Goal: Information Seeking & Learning: Find specific page/section

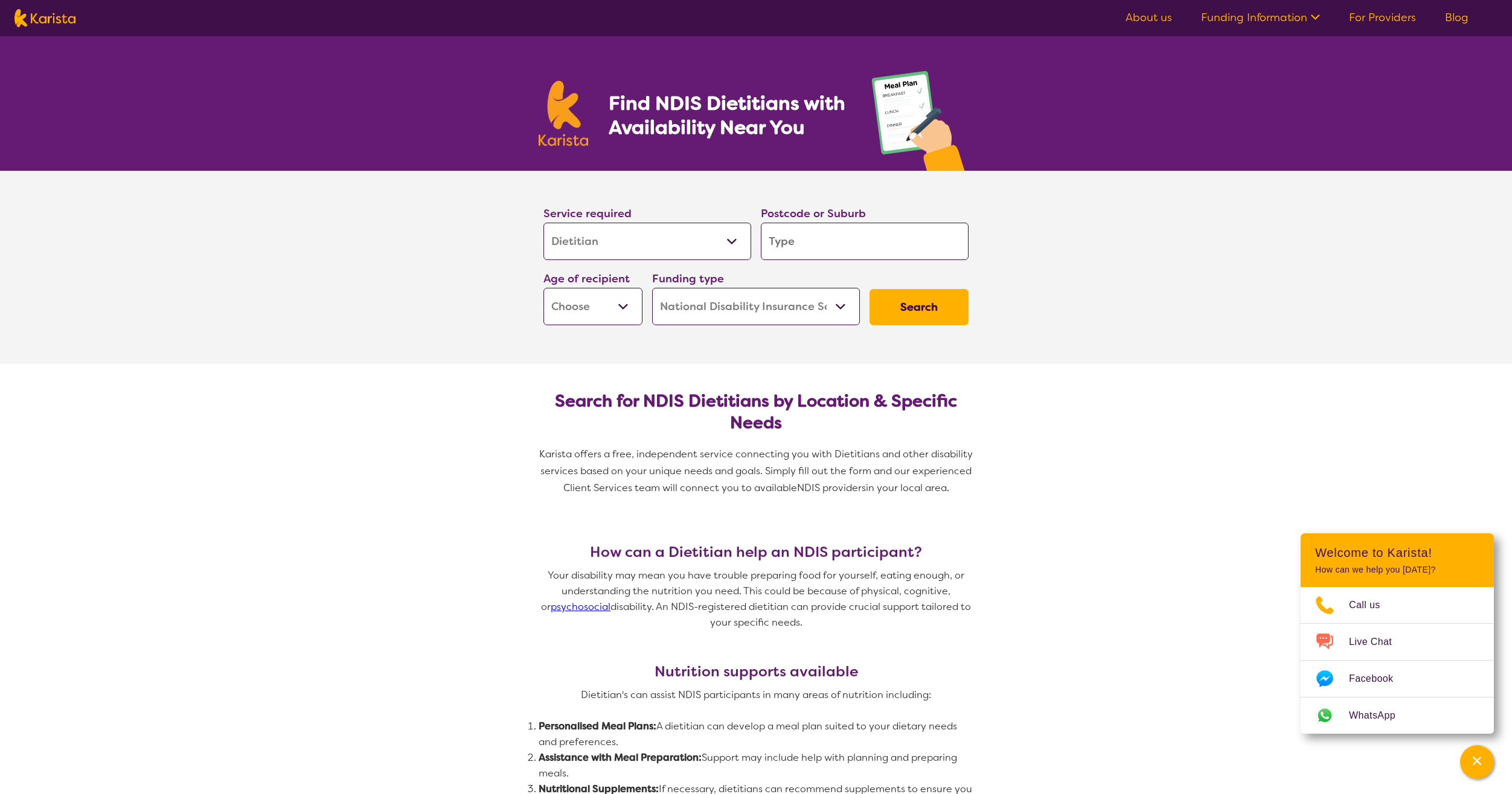
select select "Dietitian"
select select "NDIS"
select select "Dietitian"
select select "NDIS"
click at [632, 242] on select "Allied Health Assistant Assessment ([MEDICAL_DATA] or [MEDICAL_DATA]) Behaviour…" at bounding box center [647, 241] width 208 height 38
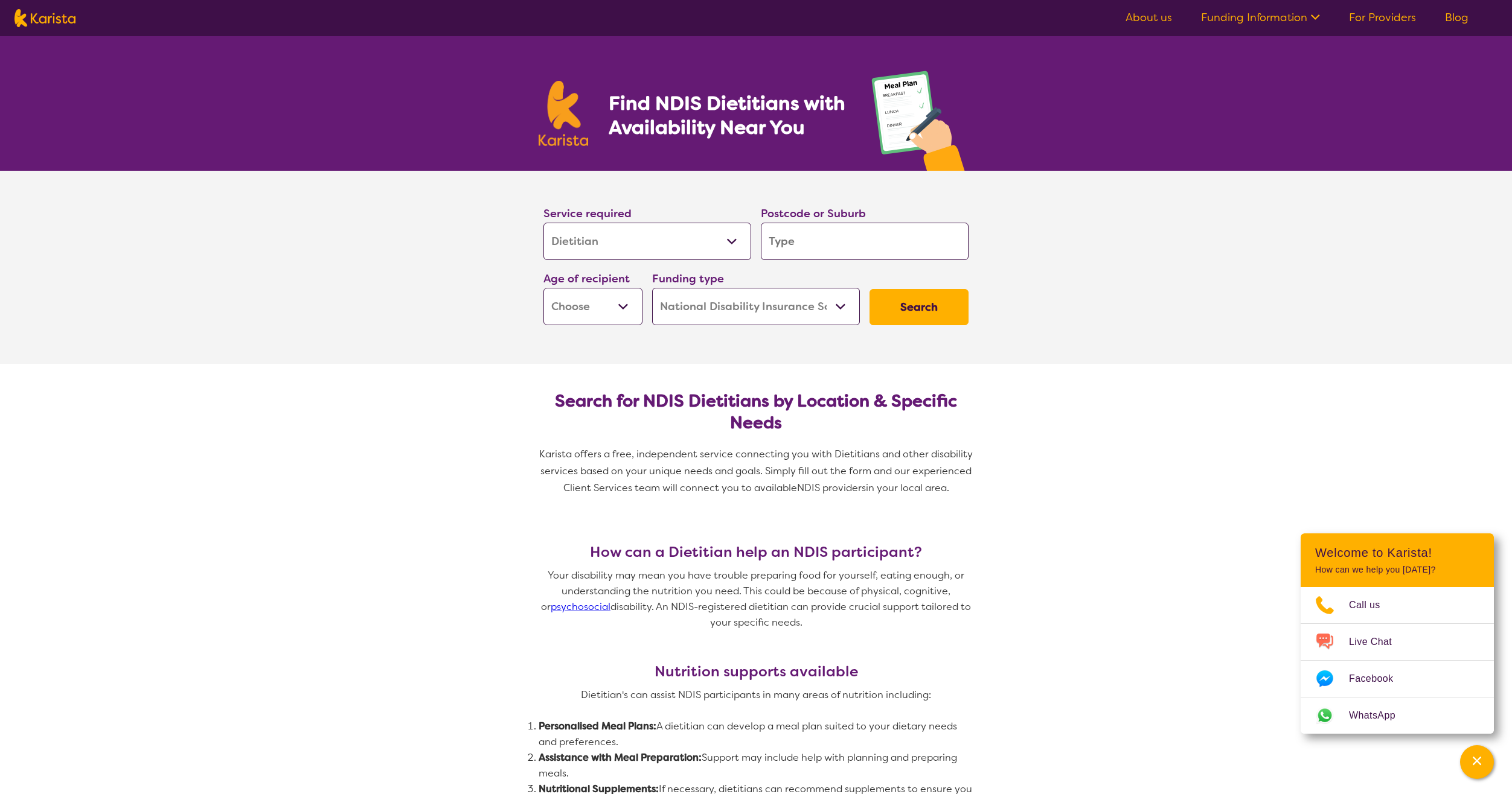
click at [632, 242] on select "Allied Health Assistant Assessment ([MEDICAL_DATA] or [MEDICAL_DATA]) Behaviour…" at bounding box center [647, 241] width 208 height 38
click at [815, 233] on input "search" at bounding box center [864, 241] width 208 height 38
type input "c"
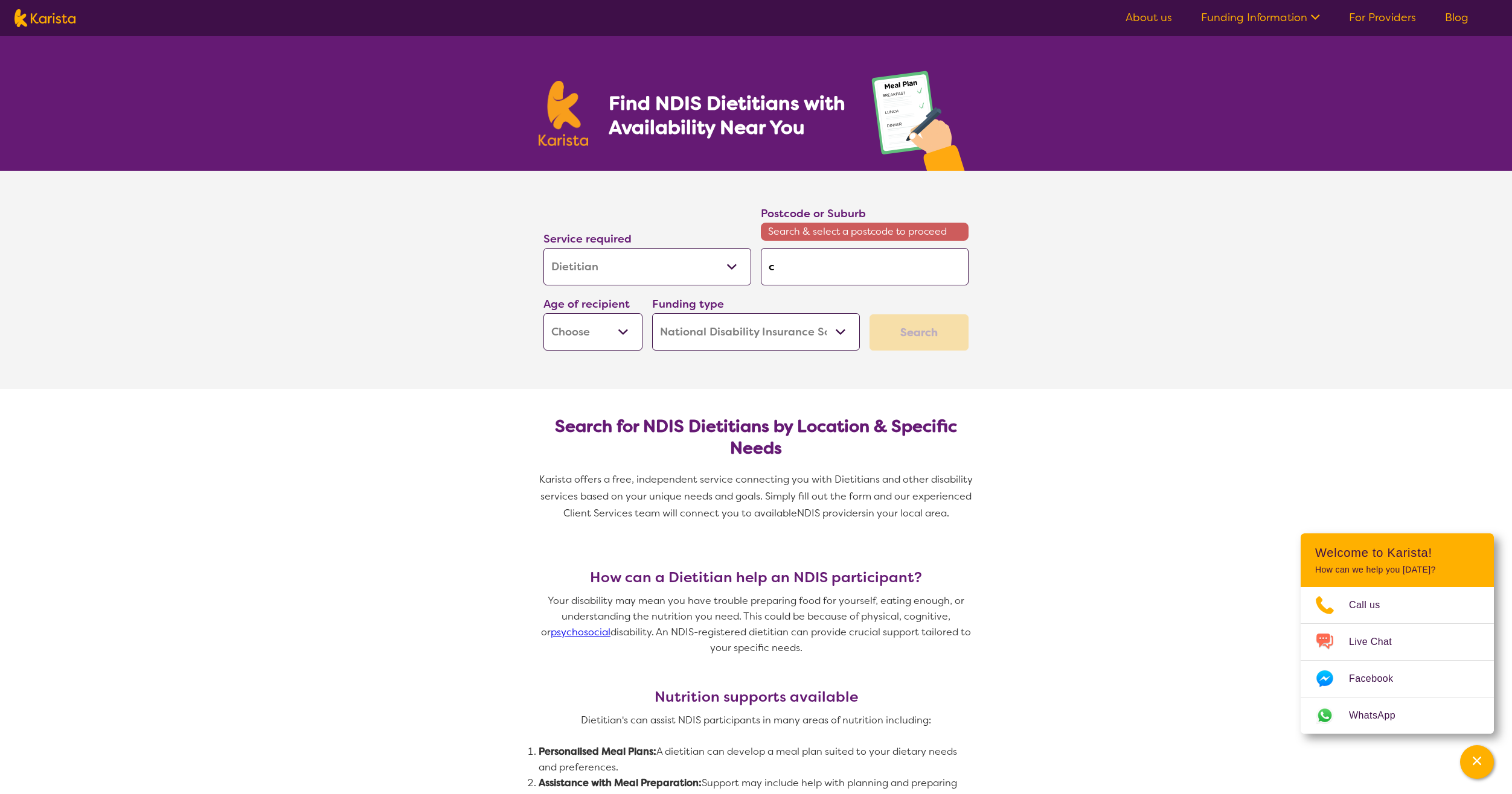
type input "ca"
type input "can"
type input "[PERSON_NAME]"
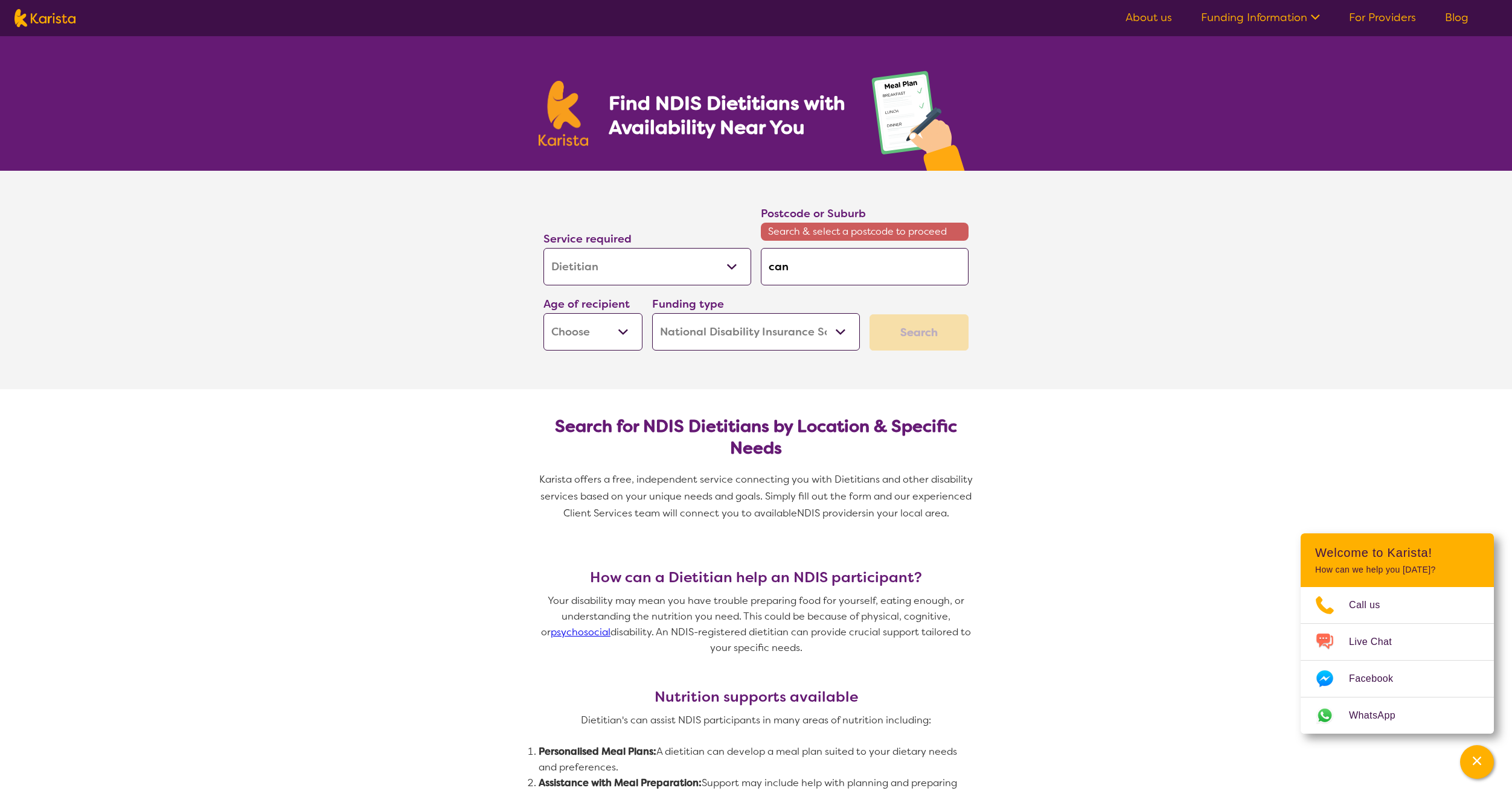
type input "[PERSON_NAME]"
type input "canno"
type input "[PERSON_NAME]"
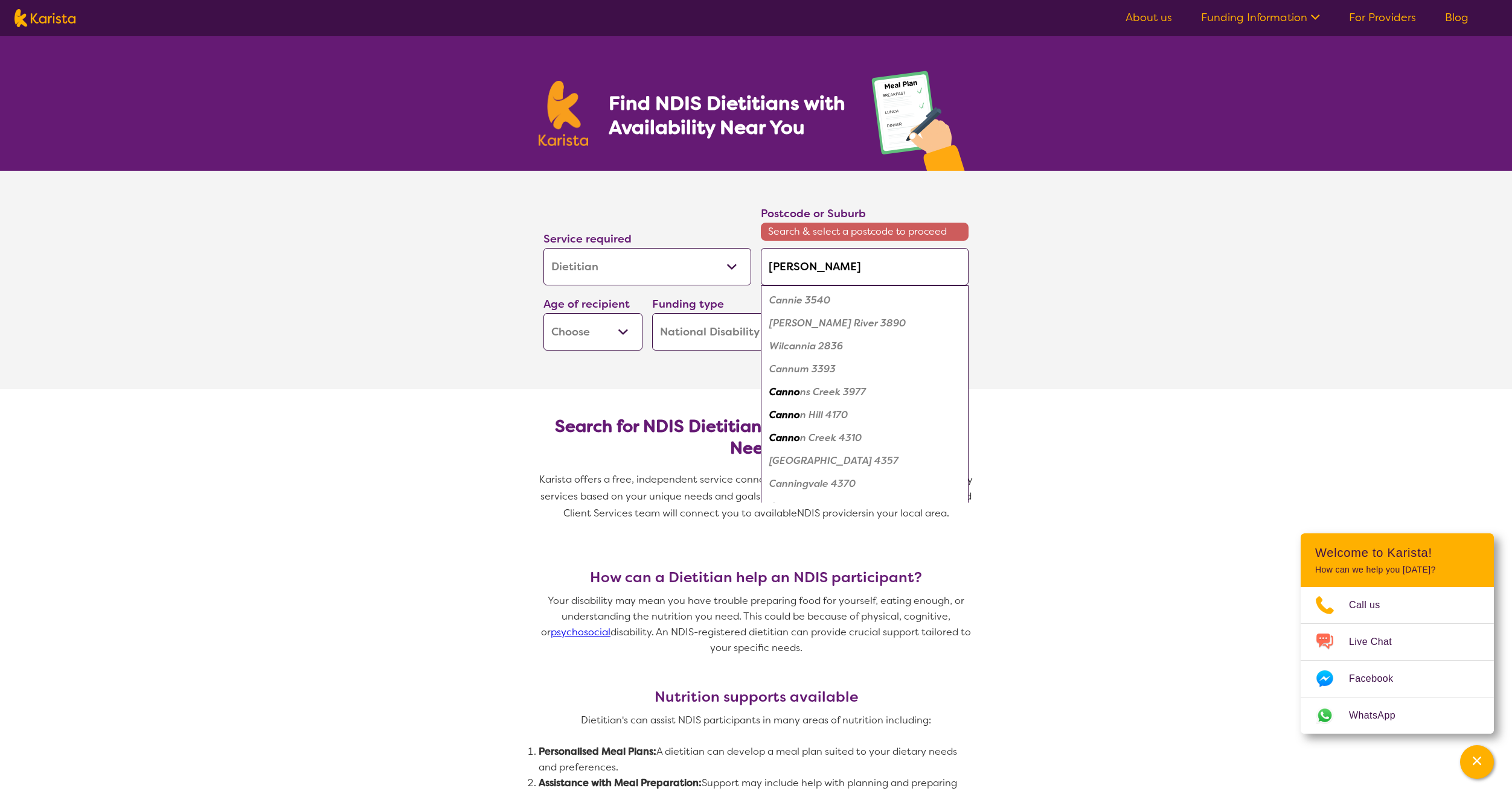
type input "[PERSON_NAME]"
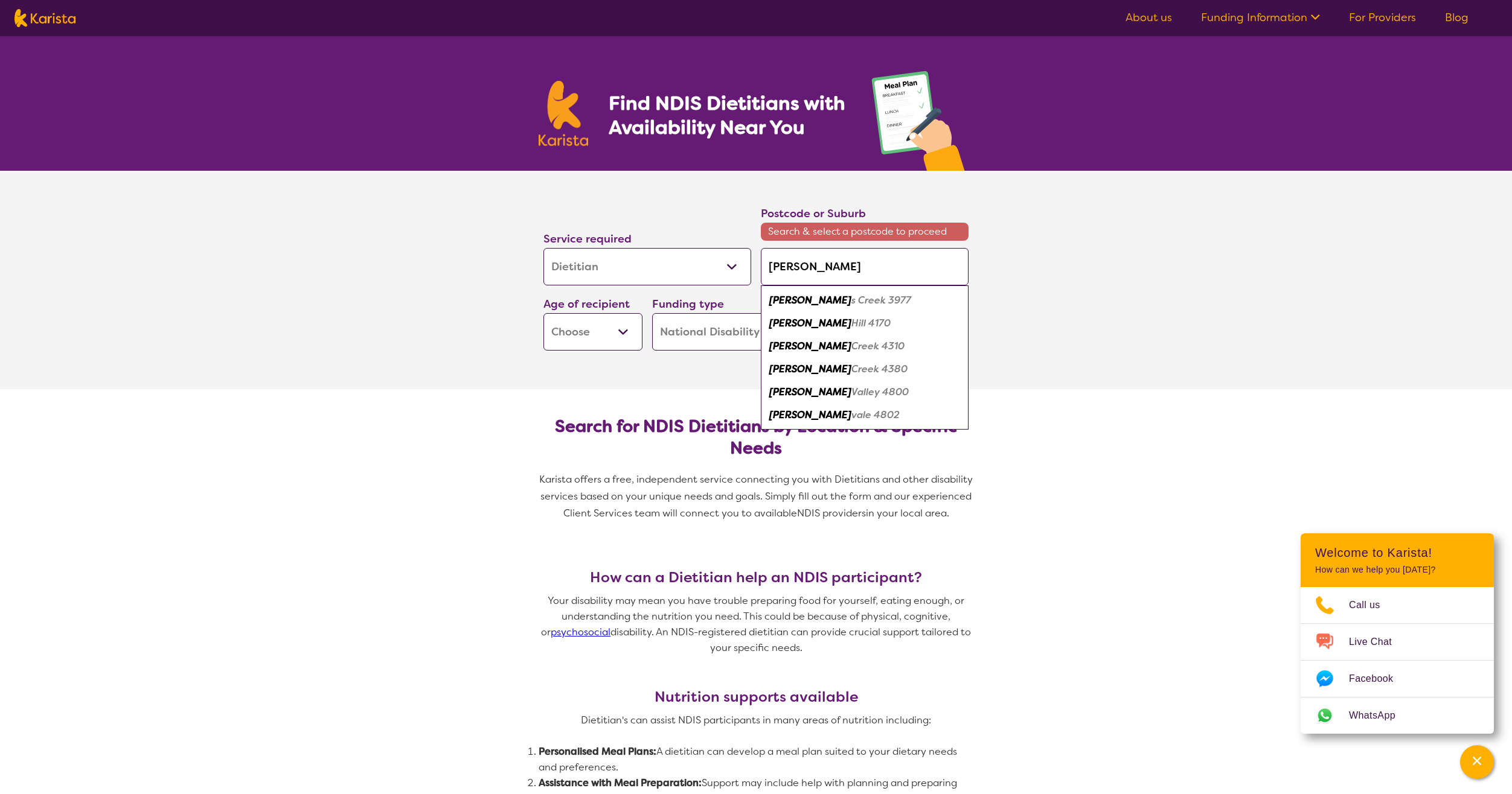
type input "[PERSON_NAME] h"
type input "[PERSON_NAME] hi"
type input "[PERSON_NAME] hil"
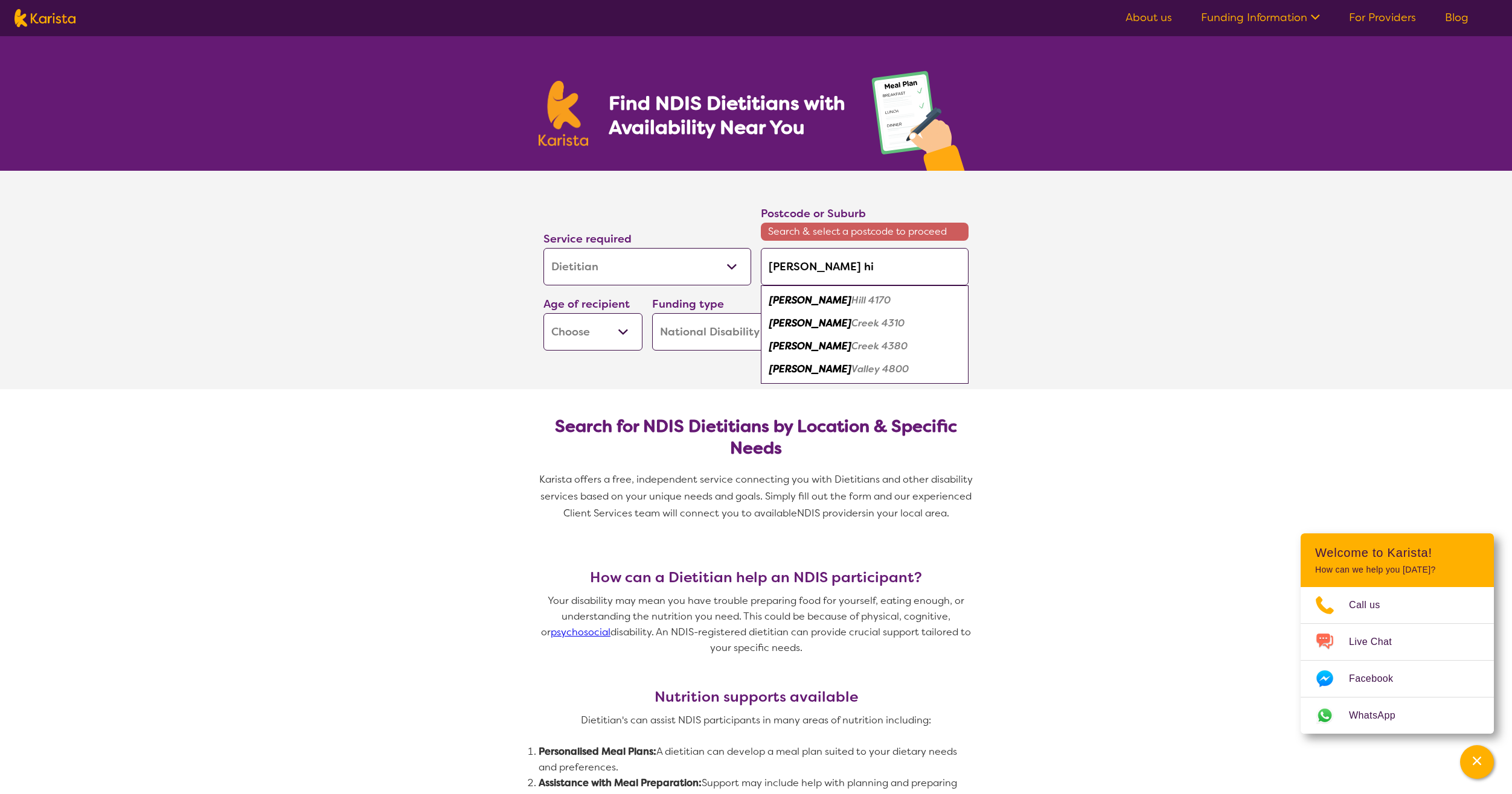
type input "[PERSON_NAME] hil"
type input "[PERSON_NAME] [PERSON_NAME]"
click at [936, 301] on em "4170" at bounding box center [947, 300] width 22 height 13
type input "4170"
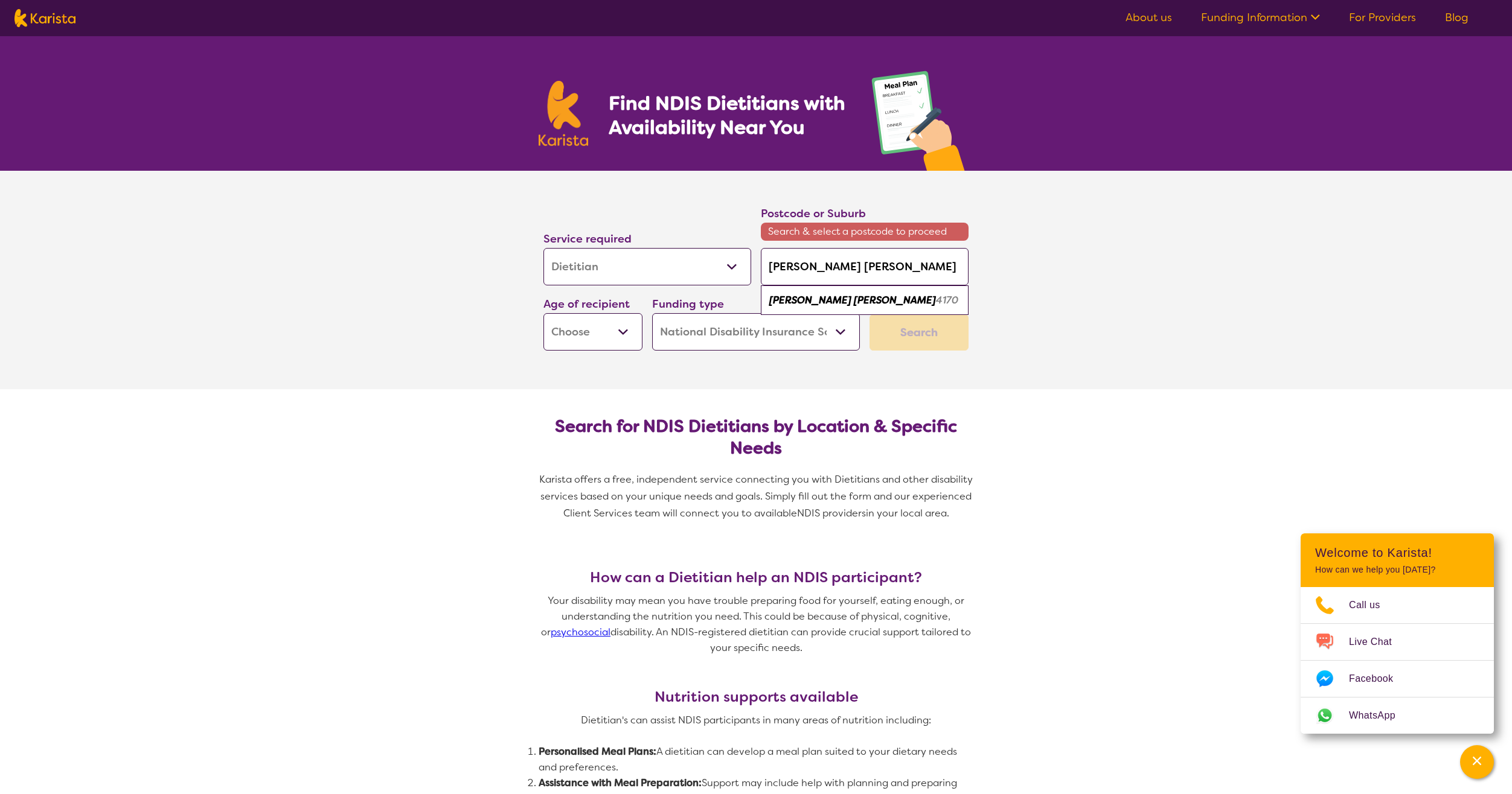
type input "4170"
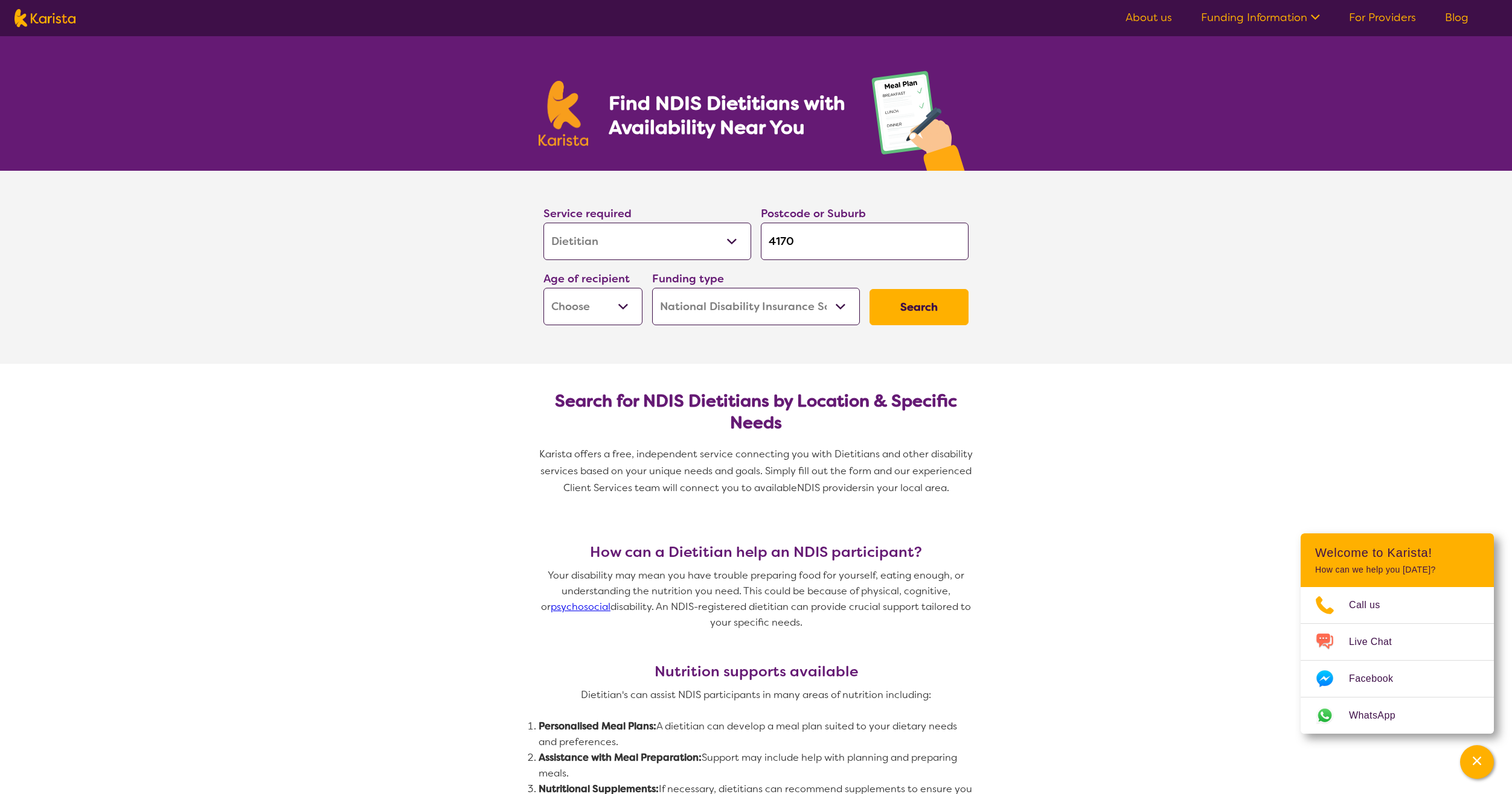
click at [559, 310] on select "Early Childhood - 0 to 9 Child - 10 to 11 Adolescent - 12 to 17 Adult - 18 to 6…" at bounding box center [593, 306] width 99 height 38
select select "AD"
click at [543, 288] on select "Early Childhood - 0 to 9 Child - 10 to 11 Adolescent - 12 to 17 Adult - 18 to 6…" at bounding box center [593, 306] width 99 height 38
select select "AD"
click at [710, 370] on section "Search for NDIS Dietitians by Location & Specific Needs Karista offers a free, …" at bounding box center [756, 439] width 464 height 151
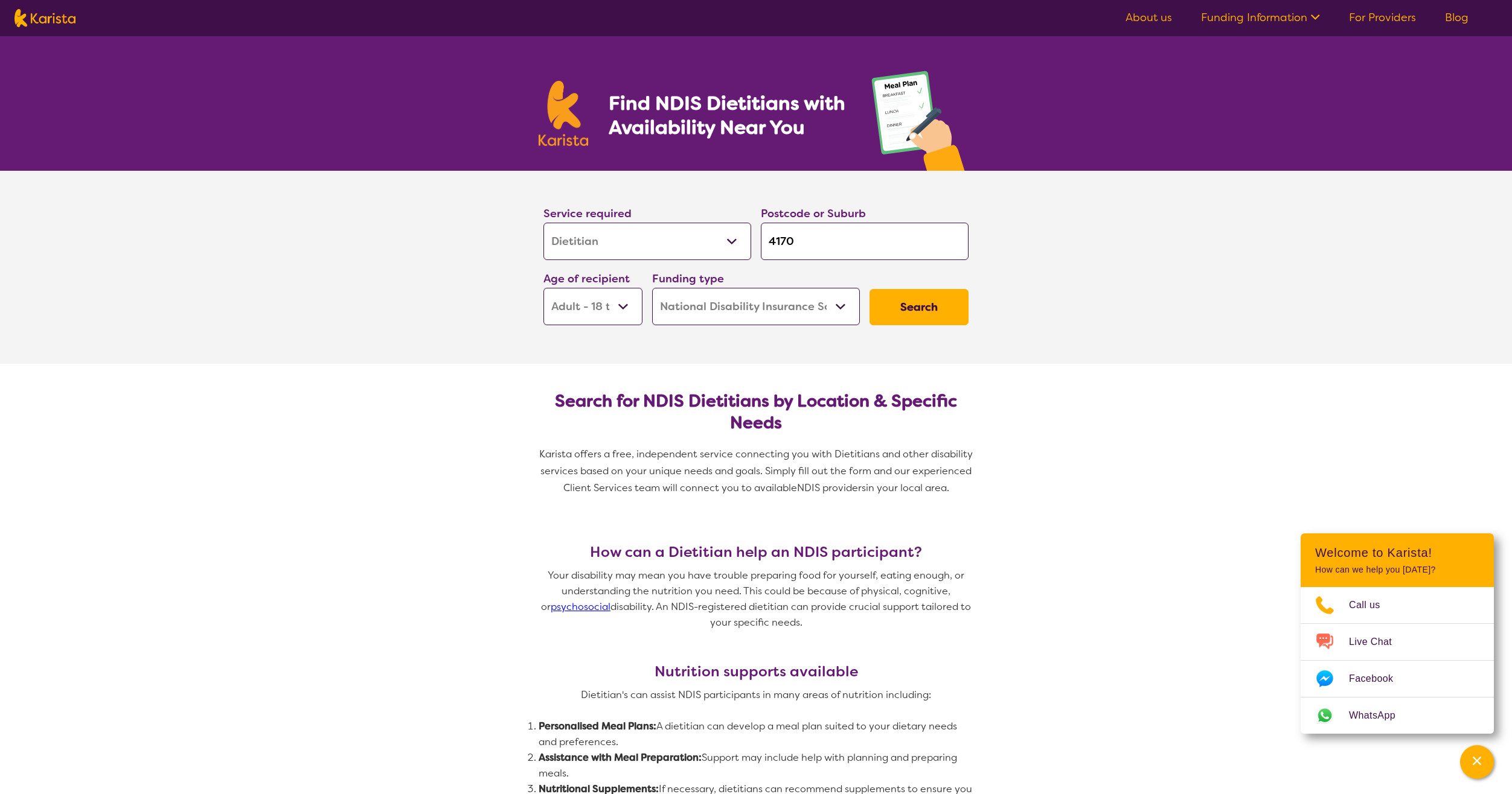
click at [785, 304] on select "Home Care Package (HCP) National Disability Insurance Scheme (NDIS) I don't know" at bounding box center [756, 306] width 208 height 38
click at [919, 309] on button "Search" at bounding box center [919, 306] width 99 height 36
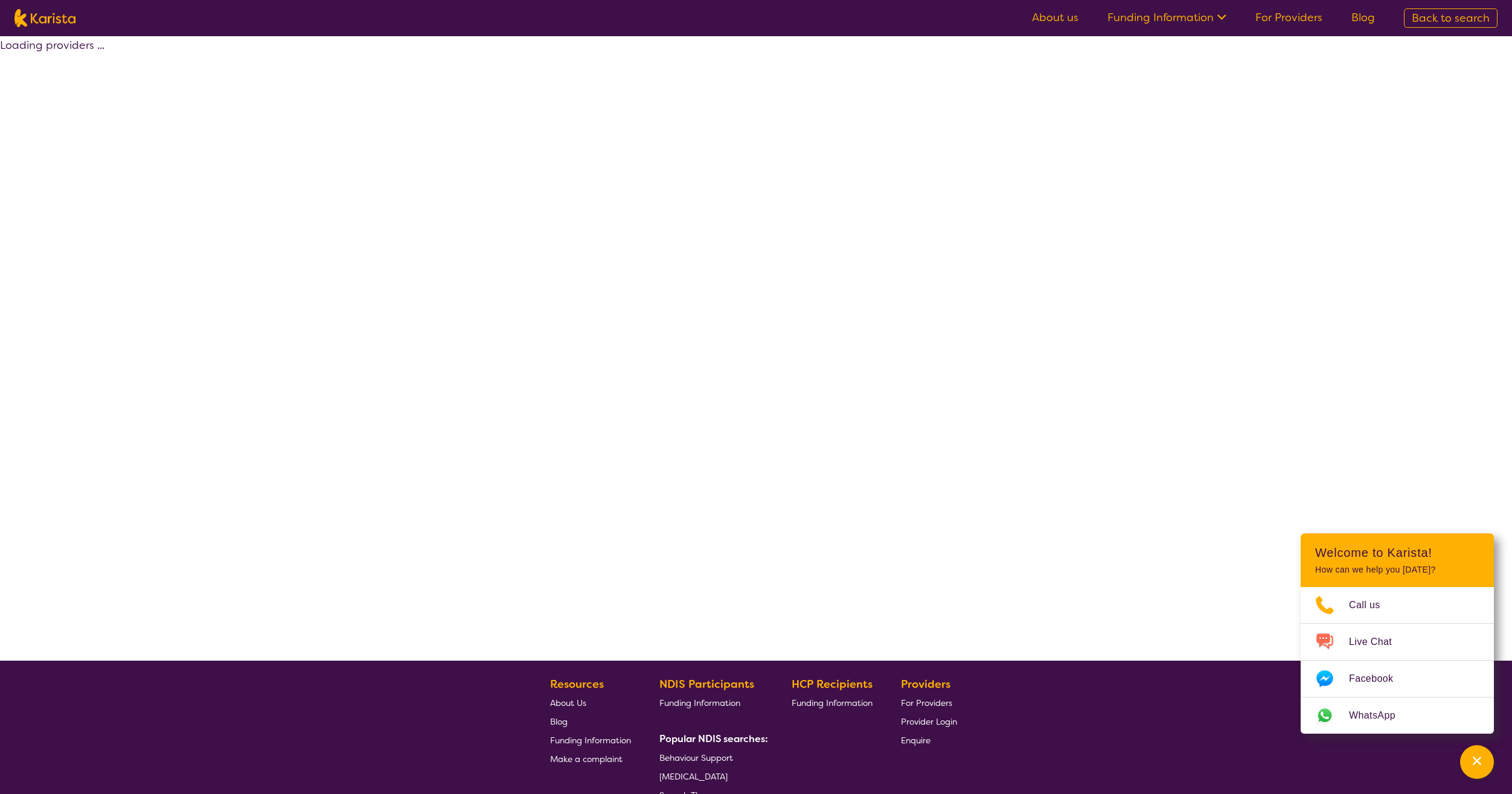
select select "by_score"
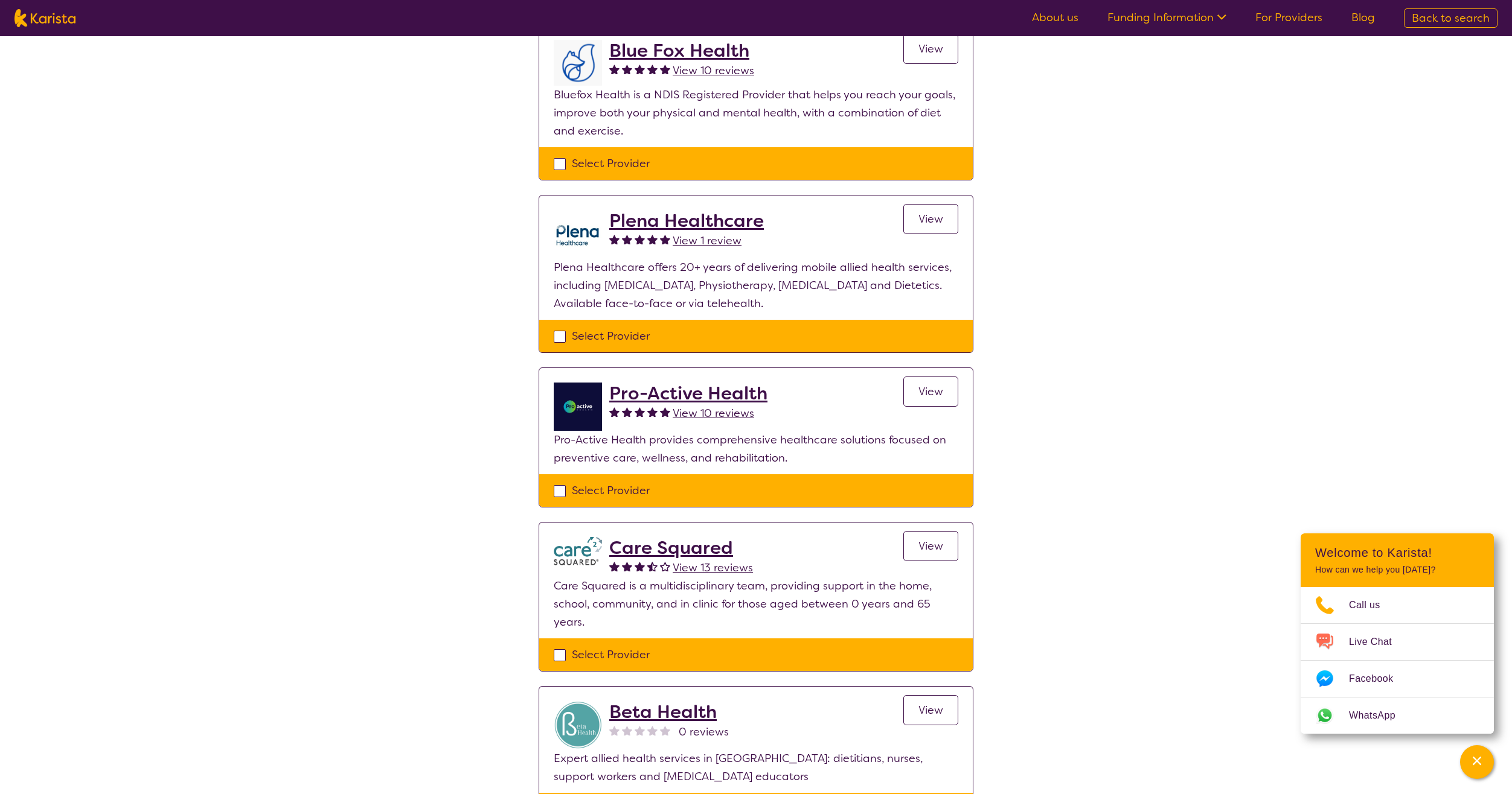
scroll to position [121, 0]
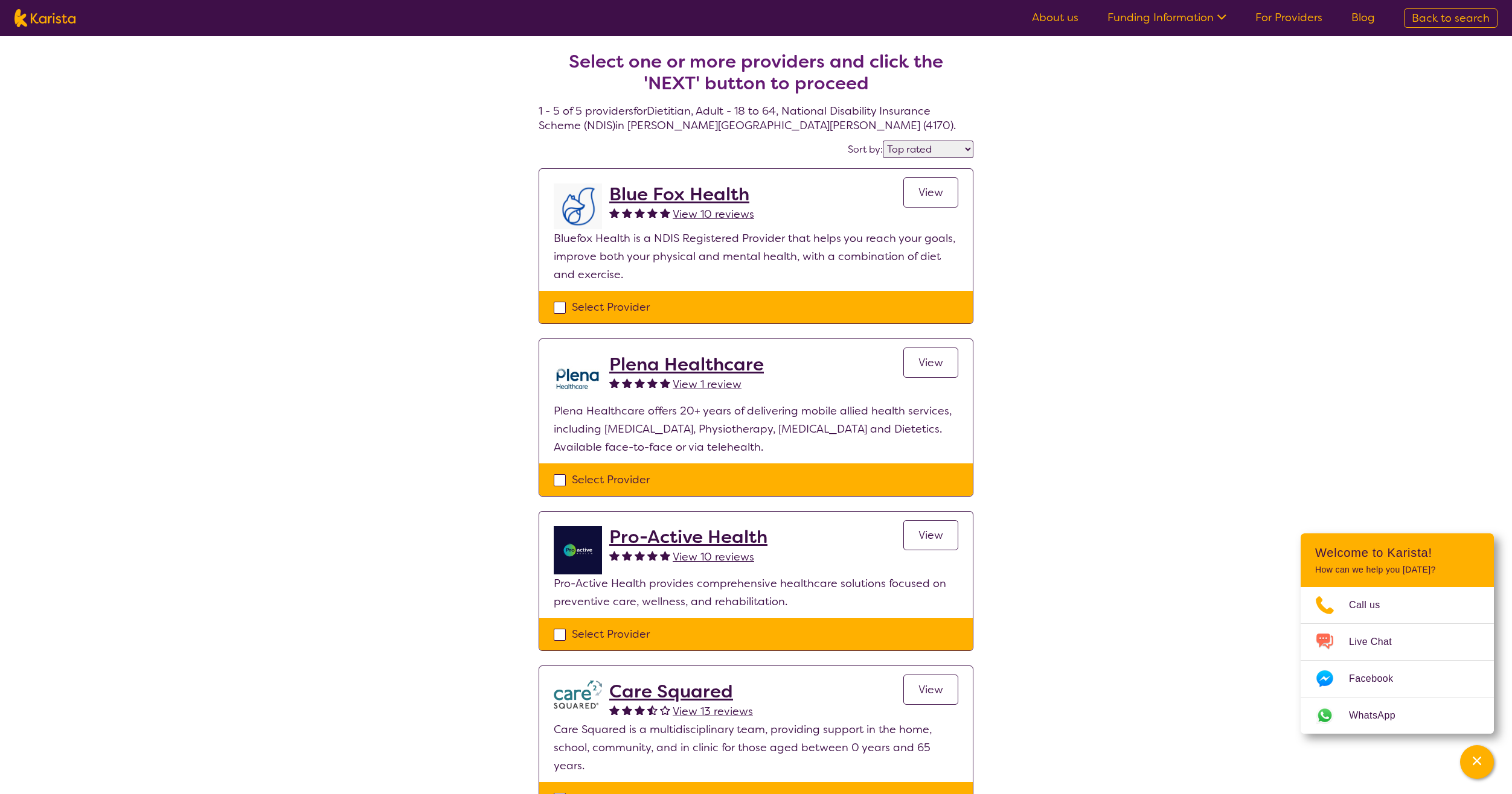
select select "Dietitian"
select select "AD"
select select "NDIS"
select select "Dietitian"
select select "AD"
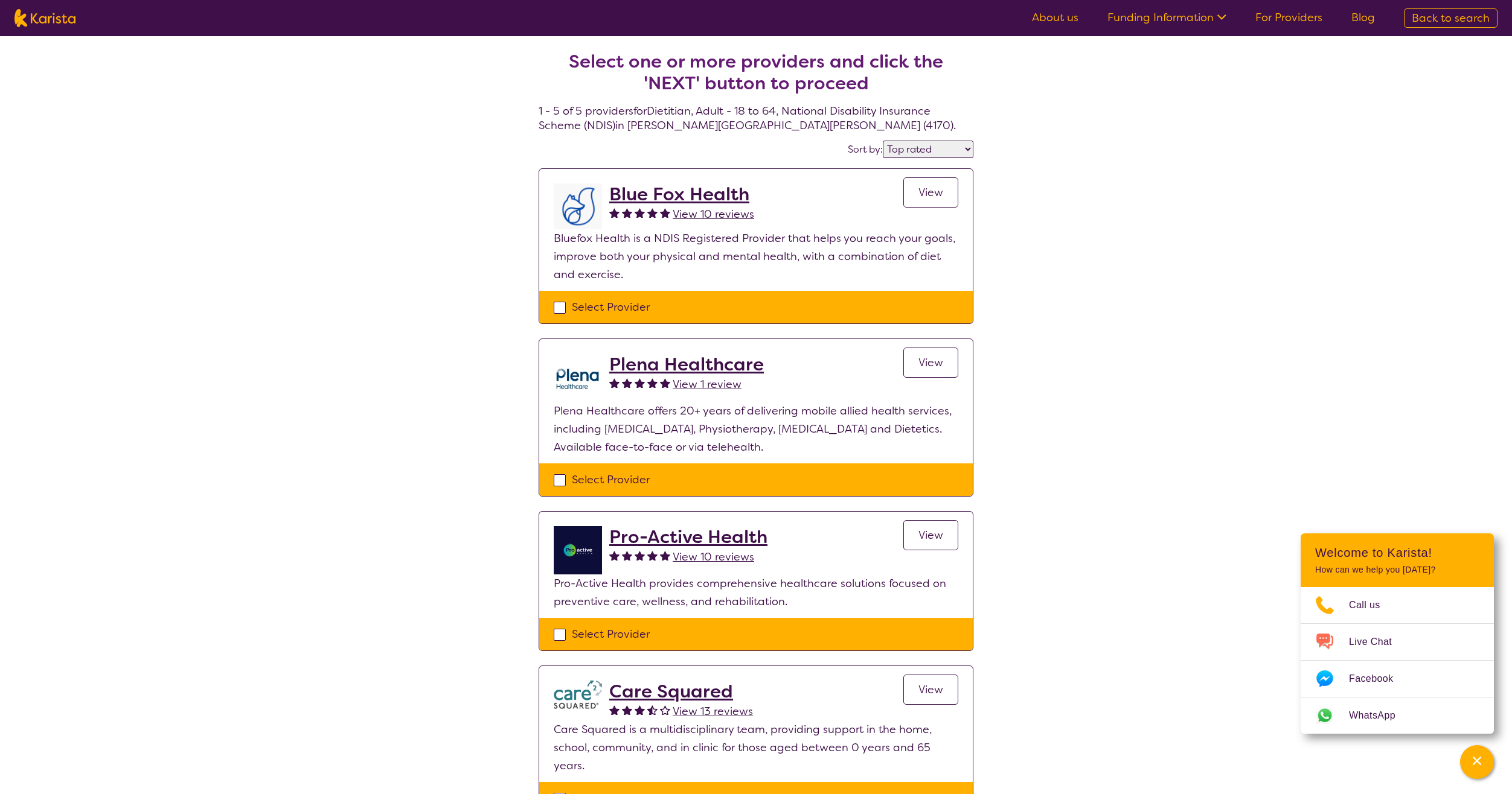
select select "NDIS"
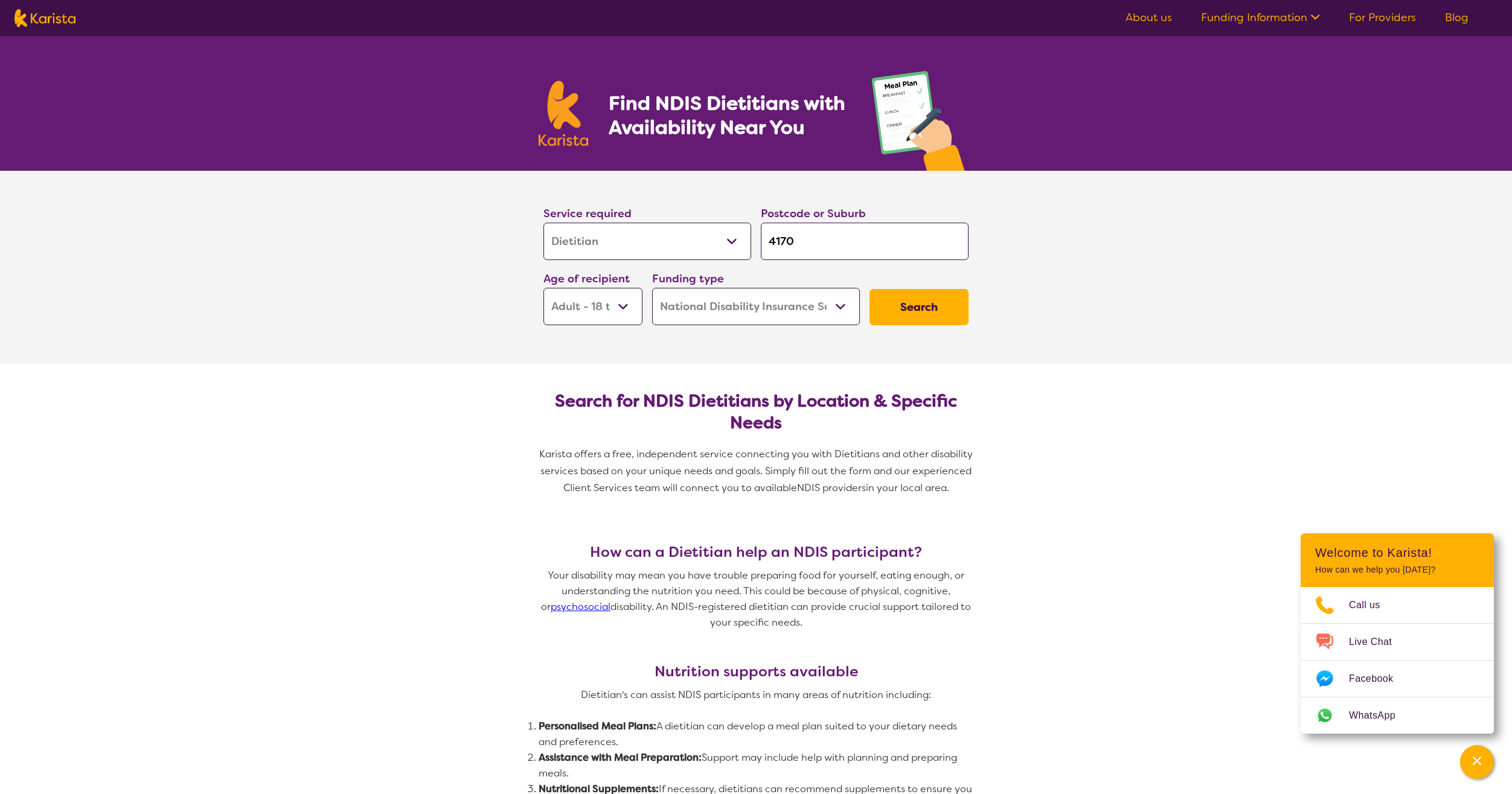
click at [595, 251] on select "Allied Health Assistant Assessment ([MEDICAL_DATA] or [MEDICAL_DATA]) Behaviour…" at bounding box center [647, 241] width 208 height 38
select select "Support worker"
click at [543, 223] on select "Allied Health Assistant Assessment ([MEDICAL_DATA] or [MEDICAL_DATA]) Behaviour…" at bounding box center [647, 241] width 208 height 38
select select "Support worker"
click at [907, 315] on button "Search" at bounding box center [919, 306] width 99 height 36
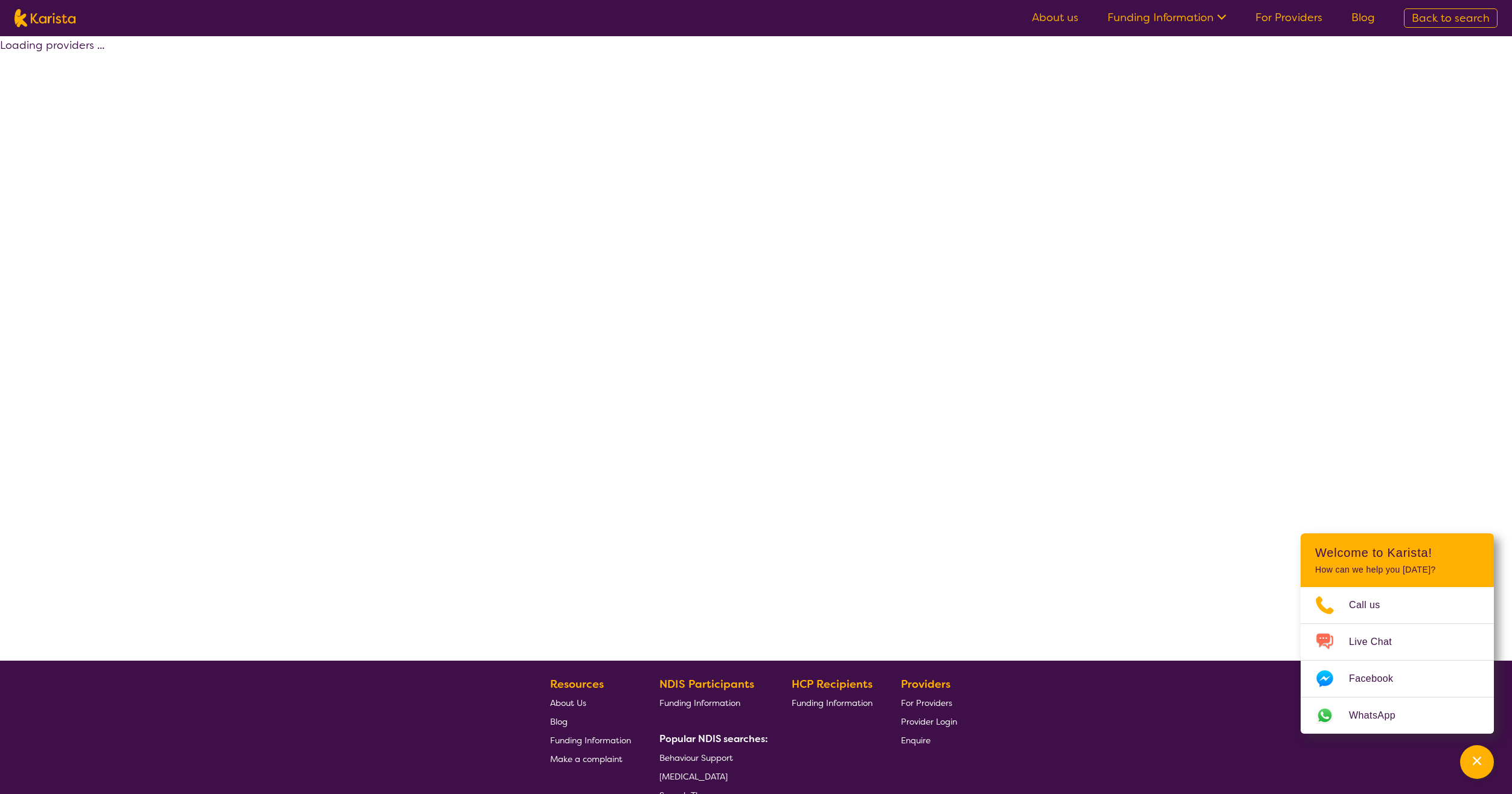
select select "by_score"
